Goal: Task Accomplishment & Management: Complete application form

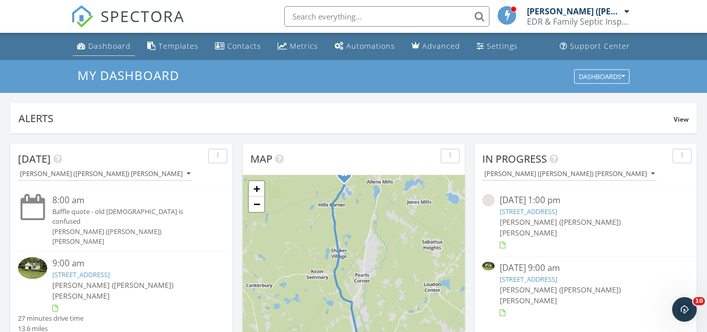
scroll to position [934, 708]
click at [104, 46] on div "Dashboard" at bounding box center [109, 46] width 43 height 10
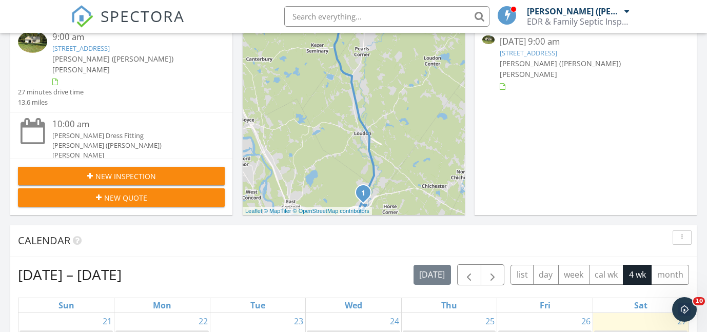
scroll to position [229, 0]
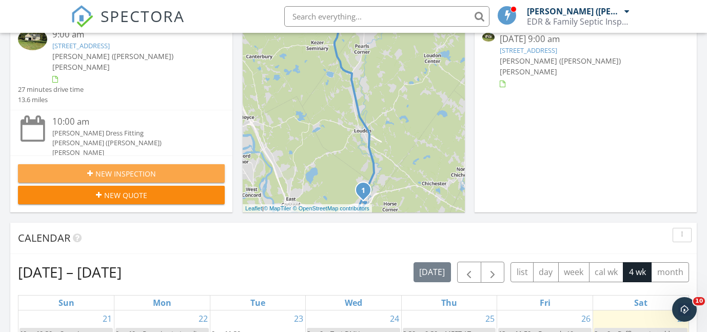
click at [85, 171] on div "New Inspection" at bounding box center [121, 173] width 190 height 11
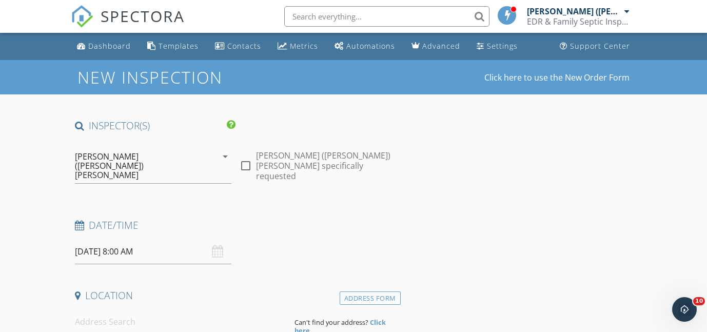
click at [104, 239] on input "09/28/2025 8:00 AM" at bounding box center [153, 251] width 157 height 25
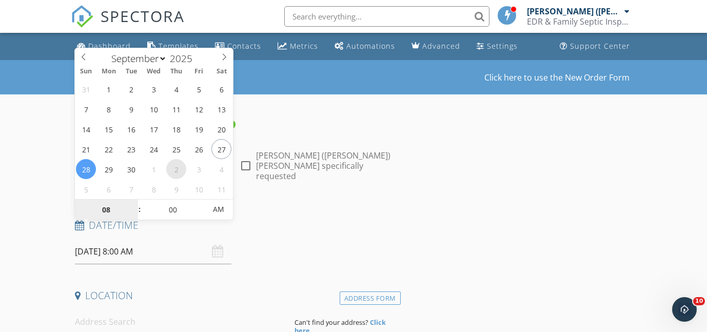
select select "9"
type input "10/02/2025 8:00 AM"
type input "09"
type input "10/02/2025 9:00 AM"
click at [134, 204] on span at bounding box center [134, 205] width 7 height 10
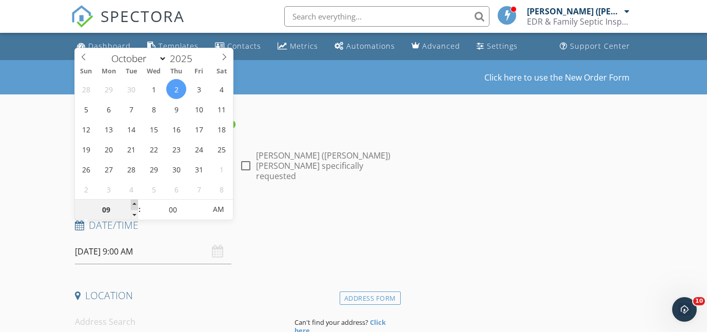
type input "10"
type input "10/02/2025 10:00 AM"
click at [134, 204] on span at bounding box center [134, 205] width 7 height 10
type input "11"
type input "10/02/2025 11:00 AM"
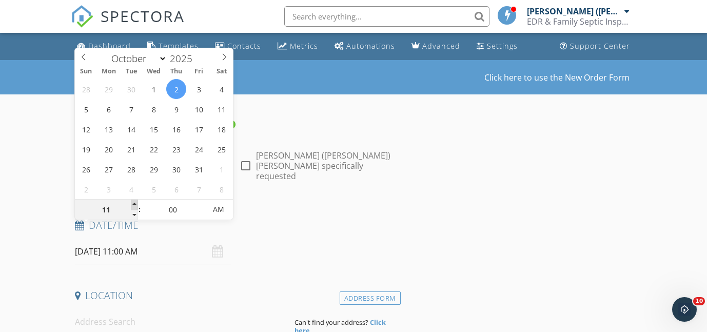
click at [134, 204] on span at bounding box center [134, 205] width 7 height 10
type input "12"
type input "10/02/2025 12:00 PM"
click at [134, 204] on span at bounding box center [134, 205] width 7 height 10
type input "01"
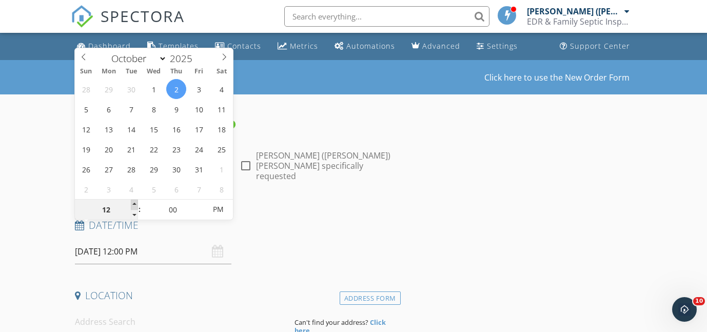
type input "10/02/2025 1:00 PM"
click at [134, 204] on span at bounding box center [134, 205] width 7 height 10
type input "02"
type input "10/02/2025 2:00 PM"
click at [134, 204] on span at bounding box center [134, 205] width 7 height 10
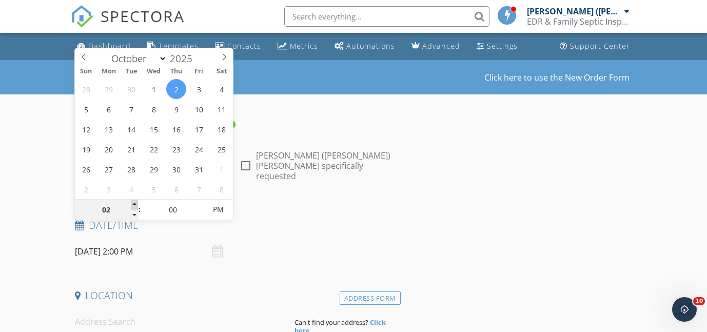
type input "03"
type input "10/02/2025 3:00 PM"
click at [134, 204] on span at bounding box center [134, 205] width 7 height 10
type input "04"
type input "10/02/2025 4:00 PM"
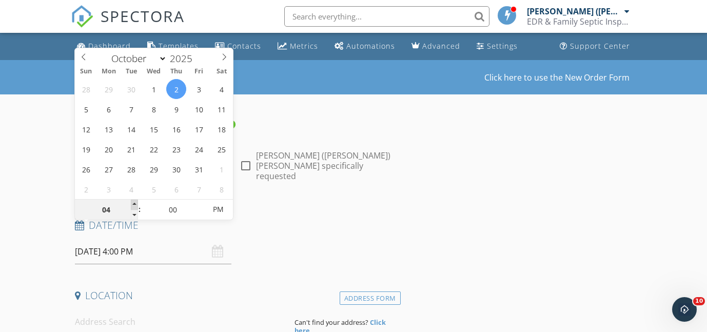
click at [134, 204] on span at bounding box center [134, 205] width 7 height 10
type input "05"
type input "10/02/2025 4:05 PM"
click at [201, 202] on span at bounding box center [200, 205] width 7 height 10
type input "10"
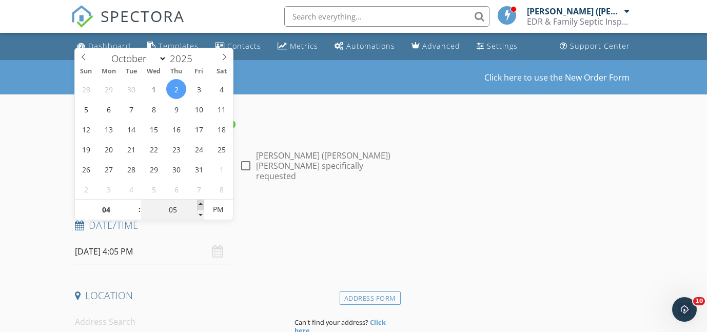
type input "10/02/2025 4:10 PM"
click at [201, 202] on span at bounding box center [200, 205] width 7 height 10
type input "15"
type input "10/02/2025 4:15 PM"
click at [201, 202] on span at bounding box center [200, 205] width 7 height 10
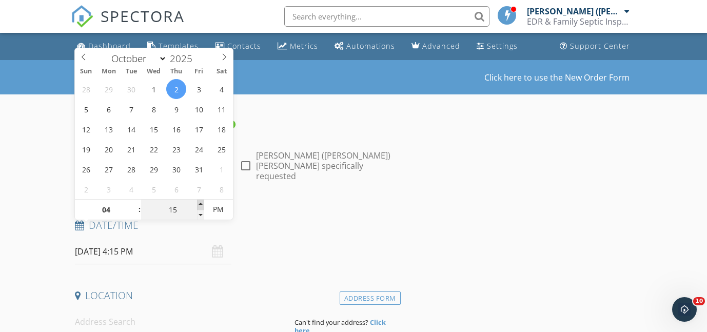
type input "20"
type input "10/02/2025 4:20 PM"
click at [201, 202] on span at bounding box center [200, 205] width 7 height 10
type input "25"
type input "10/02/2025 4:25 PM"
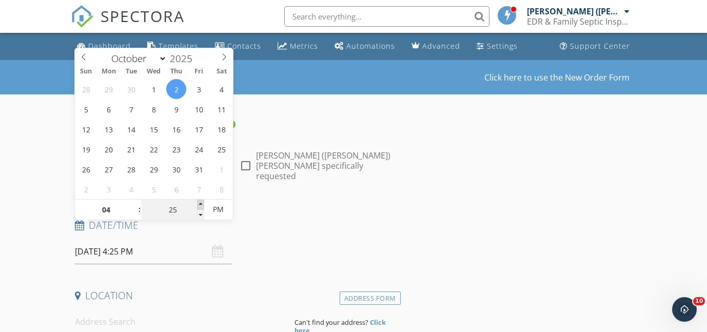
click at [201, 202] on span at bounding box center [200, 205] width 7 height 10
type input "30"
type input "[DATE] 4:30 PM"
click at [201, 202] on span at bounding box center [200, 205] width 7 height 10
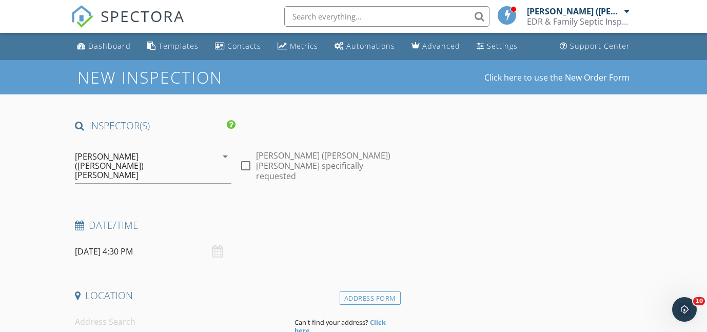
click at [124, 309] on input at bounding box center [181, 321] width 212 height 25
type input "92 Magnum Dr, Laconia, NH, USA"
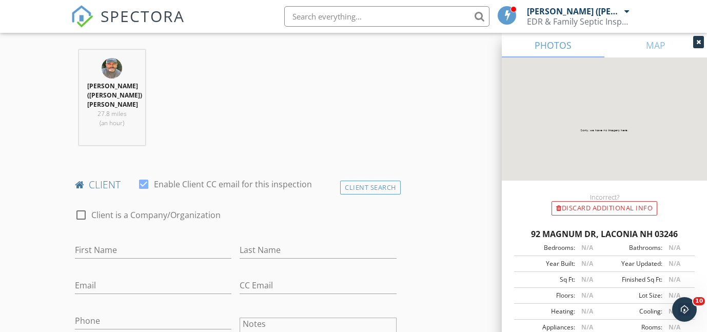
scroll to position [411, 0]
click at [116, 240] on input "First Name" at bounding box center [153, 248] width 157 height 17
type input "Bill"
click at [265, 240] on input "Last Name" at bounding box center [318, 248] width 157 height 17
type input "Marino"
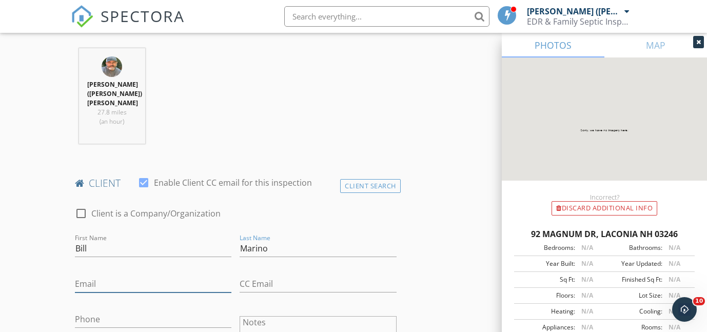
click at [127, 276] on input "Email" at bounding box center [153, 284] width 157 height 17
type input "[EMAIL_ADDRESS][DOMAIN_NAME]"
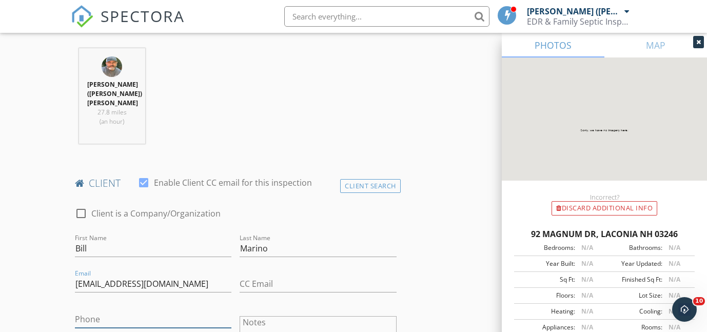
click at [87, 311] on input "Phone" at bounding box center [153, 319] width 157 height 17
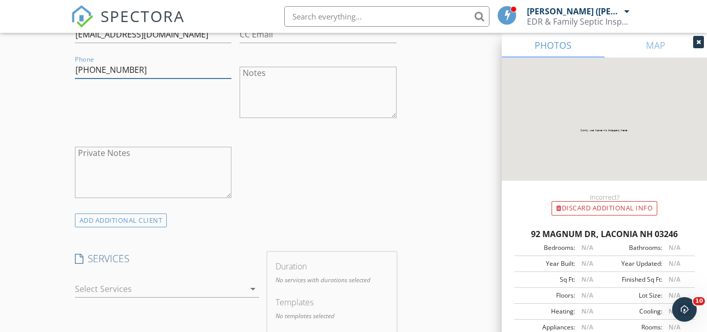
scroll to position [666, 0]
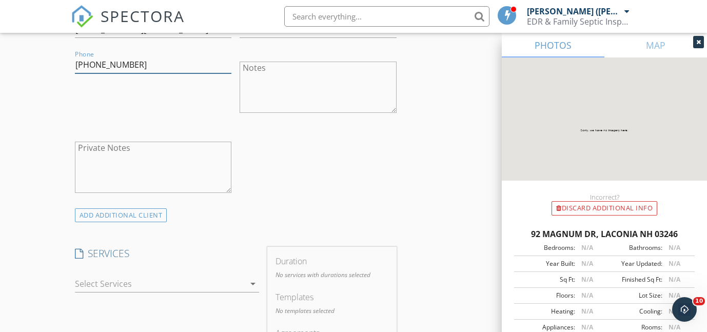
type input "[PHONE_NUMBER]"
click at [118, 276] on div at bounding box center [160, 284] width 170 height 16
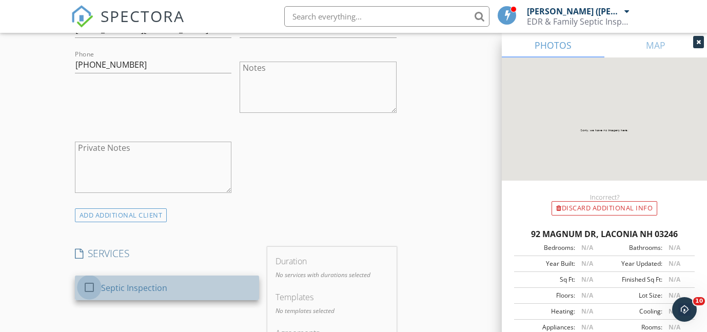
click at [94, 279] on div at bounding box center [89, 287] width 17 height 17
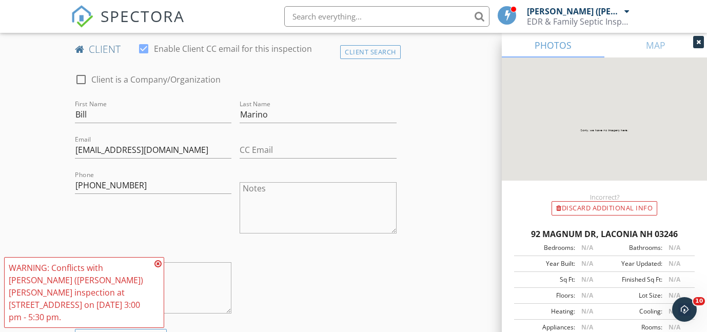
scroll to position [531, 0]
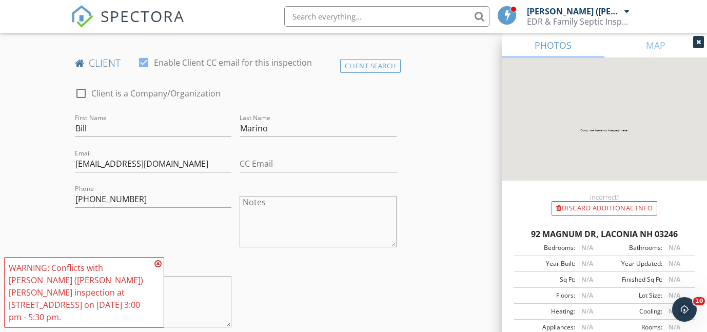
click at [255, 196] on textarea "Notes" at bounding box center [318, 221] width 157 height 51
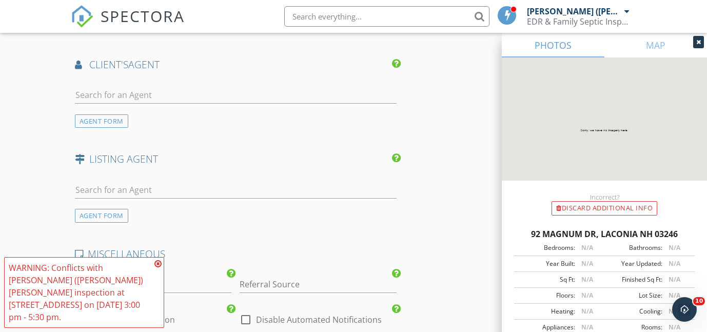
scroll to position [1333, 0]
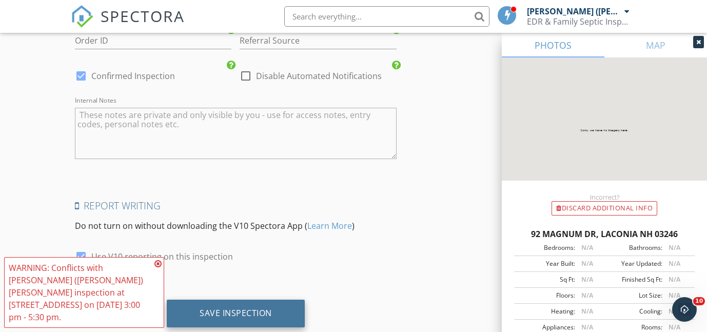
type textarea "Homeowner"
click at [236, 308] on div "Save Inspection" at bounding box center [236, 313] width 72 height 10
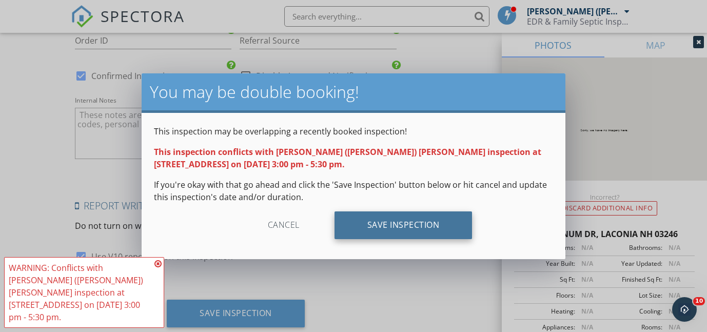
click at [358, 221] on div "Save Inspection" at bounding box center [404, 225] width 138 height 28
